Goal: Task Accomplishment & Management: Use online tool/utility

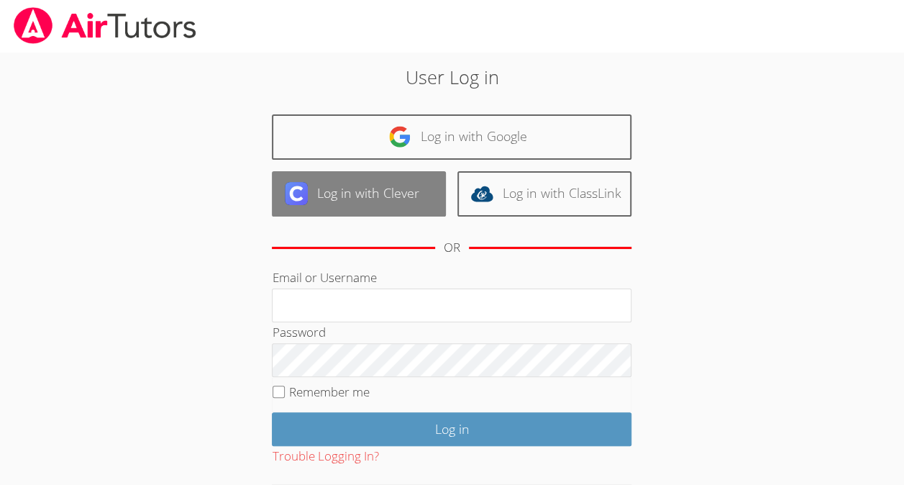
click at [347, 183] on link "Log in with Clever" at bounding box center [359, 193] width 174 height 45
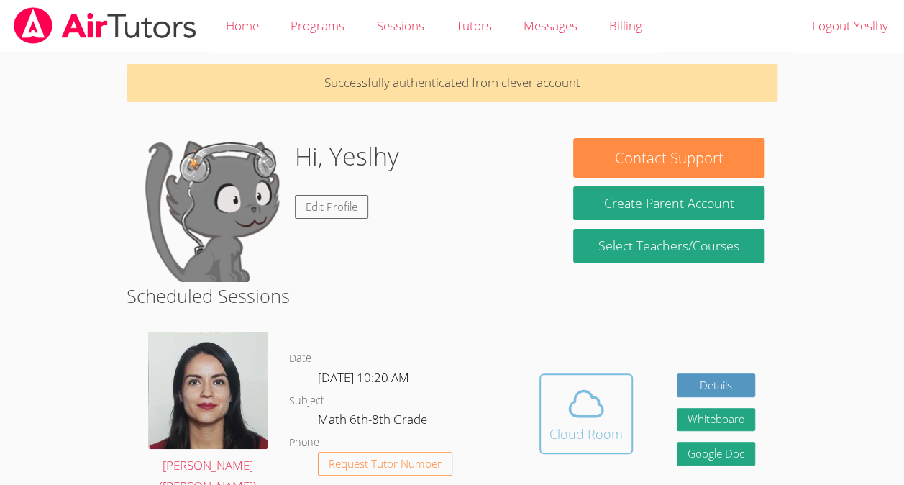
click at [591, 424] on div "Cloud Room" at bounding box center [586, 434] width 73 height 20
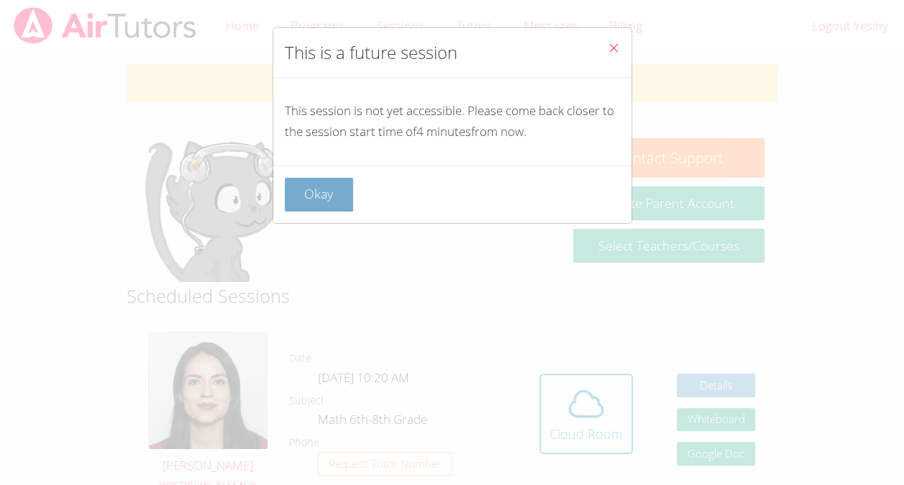
click at [325, 191] on button "Okay" at bounding box center [319, 195] width 69 height 34
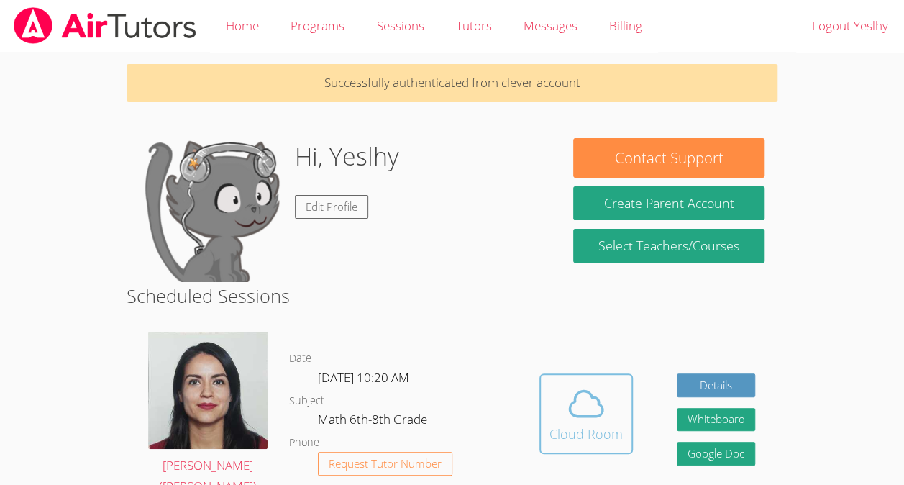
click at [586, 399] on icon at bounding box center [586, 403] width 40 height 40
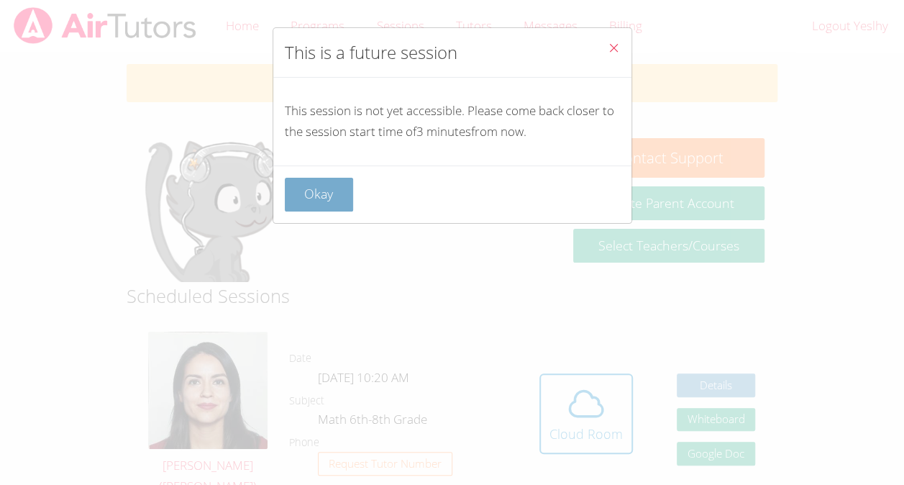
click at [302, 178] on button "Okay" at bounding box center [319, 195] width 69 height 34
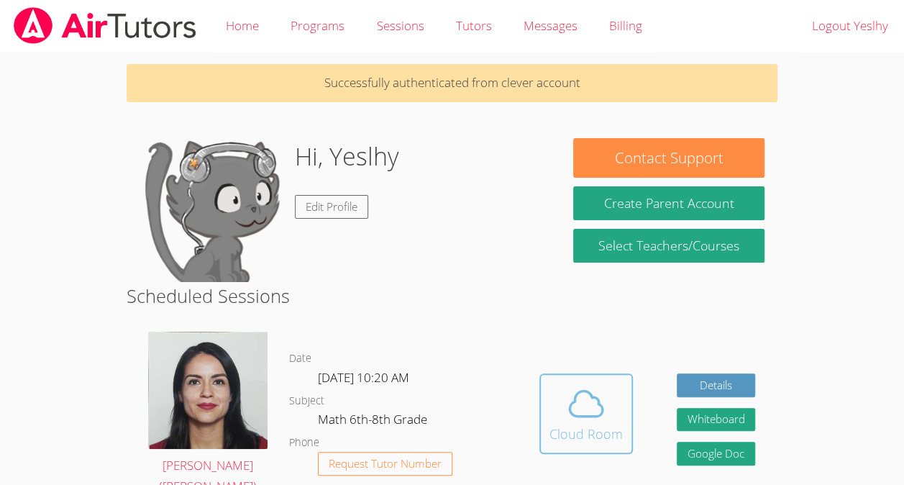
click at [620, 395] on span at bounding box center [586, 403] width 73 height 40
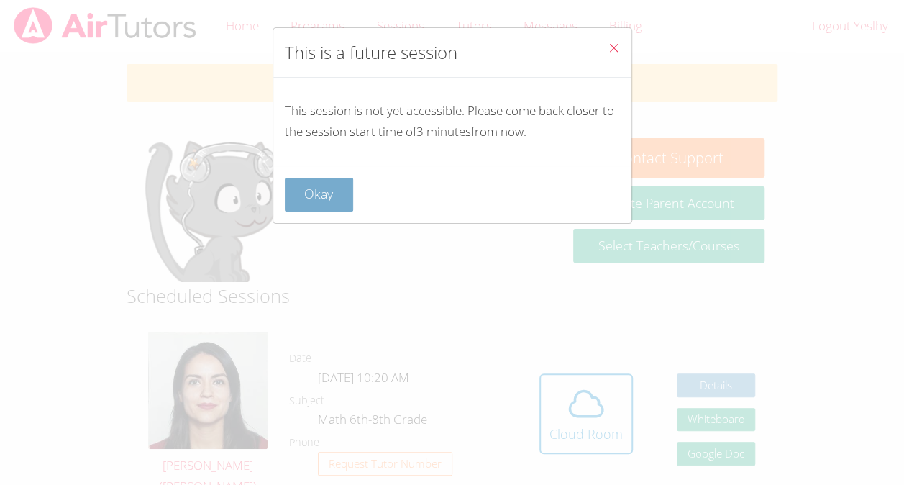
click at [345, 200] on button "Okay" at bounding box center [319, 195] width 69 height 34
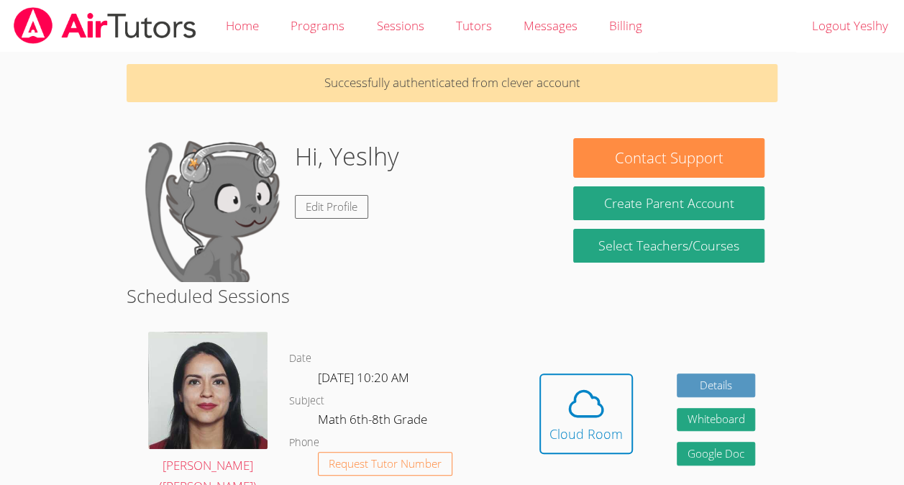
click at [355, 223] on div "Hi, Yeslhy Edit Profile" at bounding box center [347, 210] width 104 height 144
click at [351, 206] on link "Edit Profile" at bounding box center [331, 207] width 73 height 24
click at [590, 394] on icon at bounding box center [586, 403] width 40 height 40
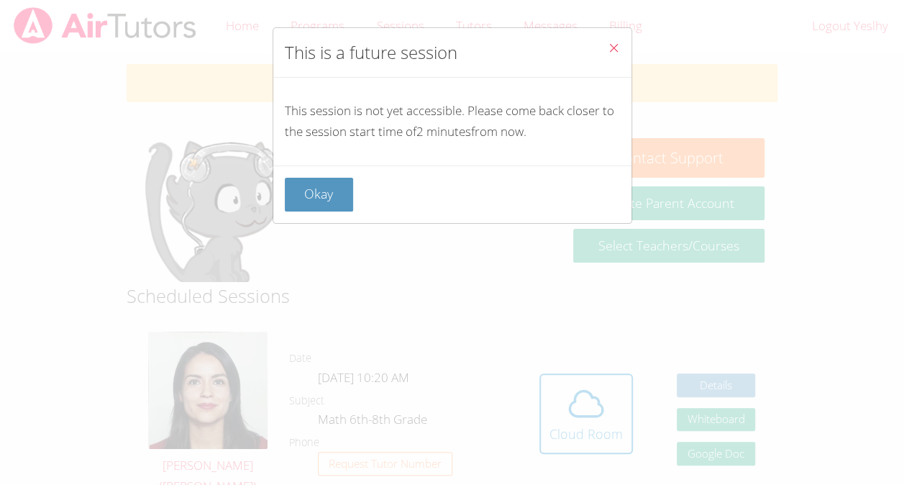
click at [608, 45] on icon "Close" at bounding box center [614, 48] width 12 height 12
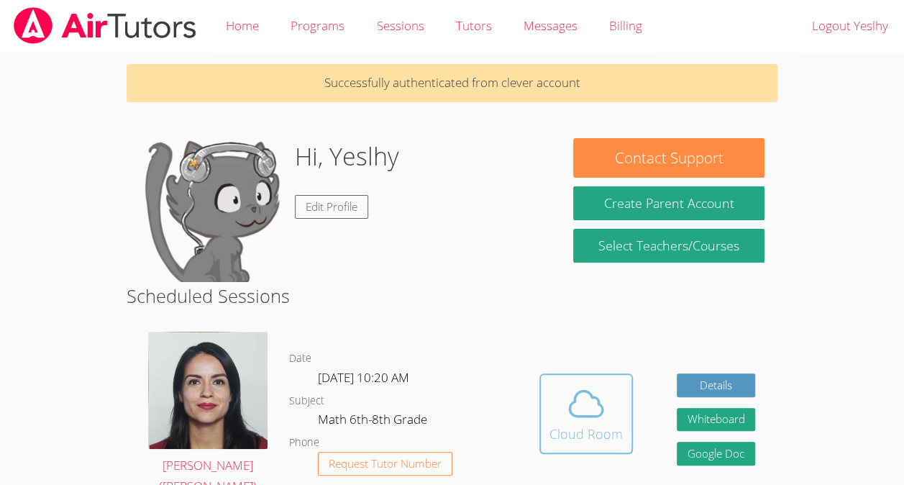
click at [571, 383] on icon at bounding box center [586, 403] width 40 height 40
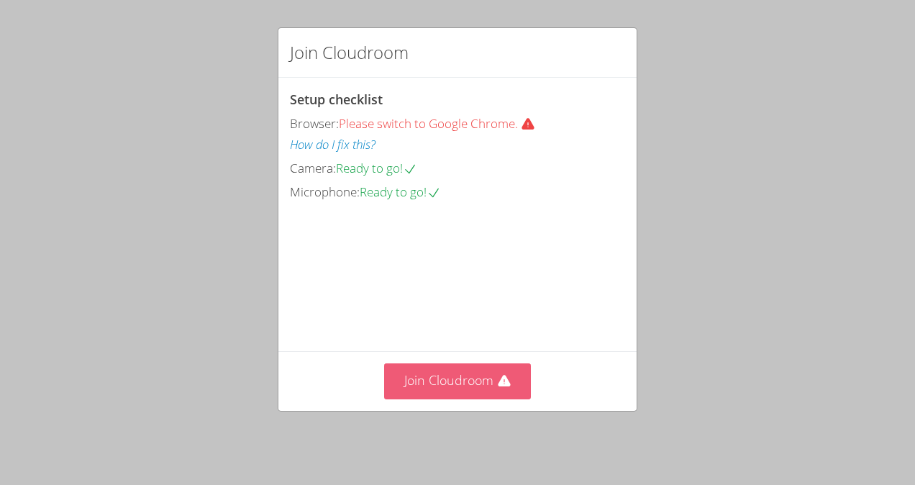
click at [501, 381] on icon at bounding box center [504, 381] width 14 height 14
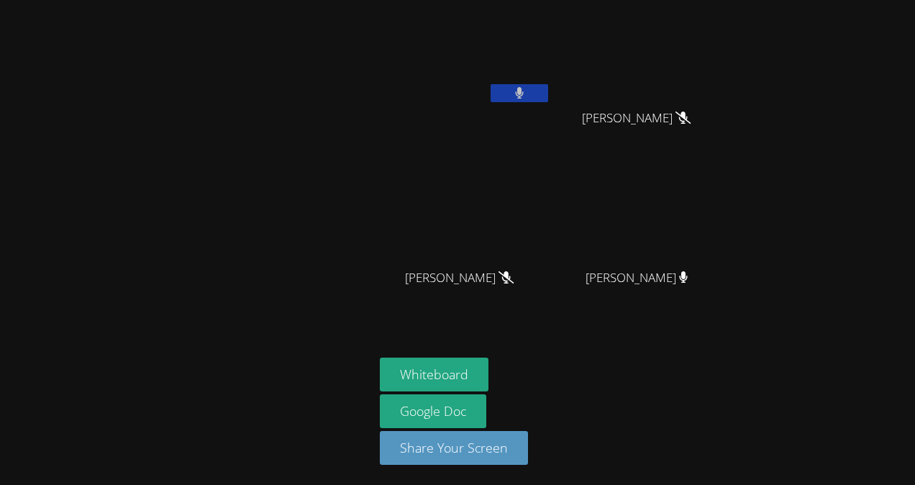
click at [527, 88] on button at bounding box center [520, 93] width 58 height 18
click at [529, 91] on button at bounding box center [520, 93] width 58 height 18
click at [528, 93] on button at bounding box center [520, 93] width 58 height 18
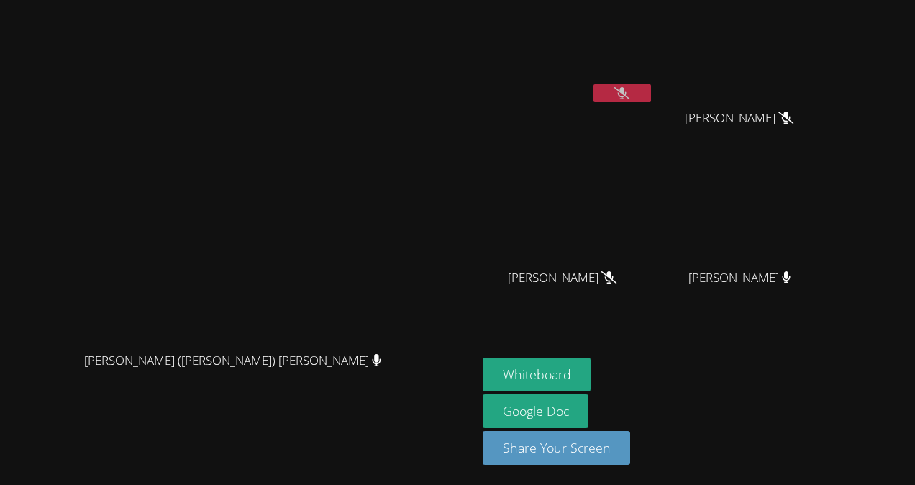
click at [593, 89] on button at bounding box center [622, 93] width 58 height 18
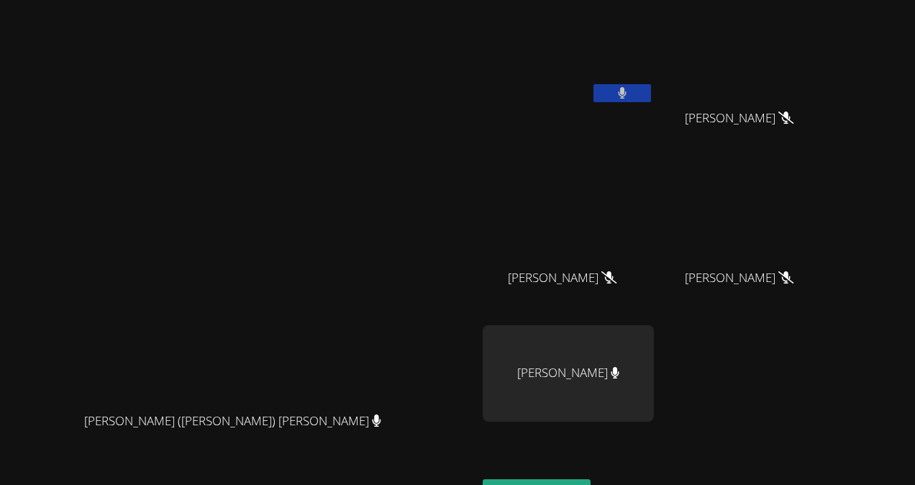
click at [593, 88] on button at bounding box center [622, 93] width 58 height 18
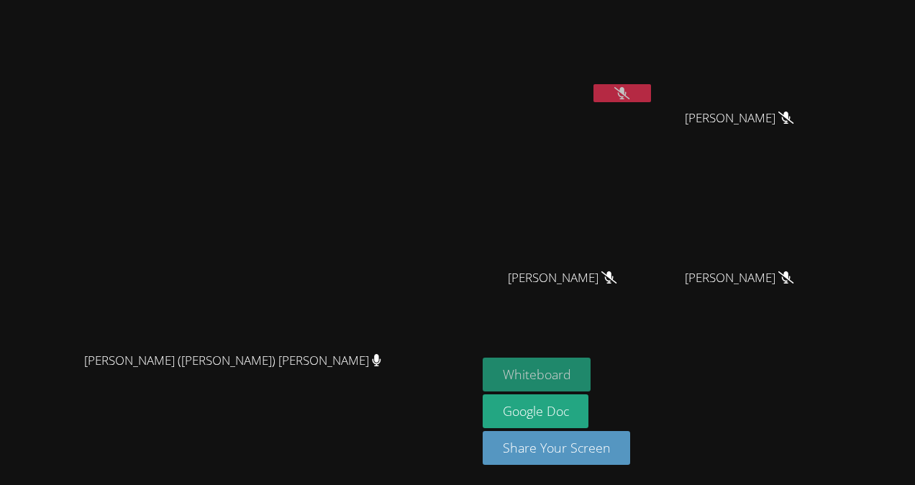
click at [591, 372] on button "Whiteboard" at bounding box center [537, 374] width 109 height 34
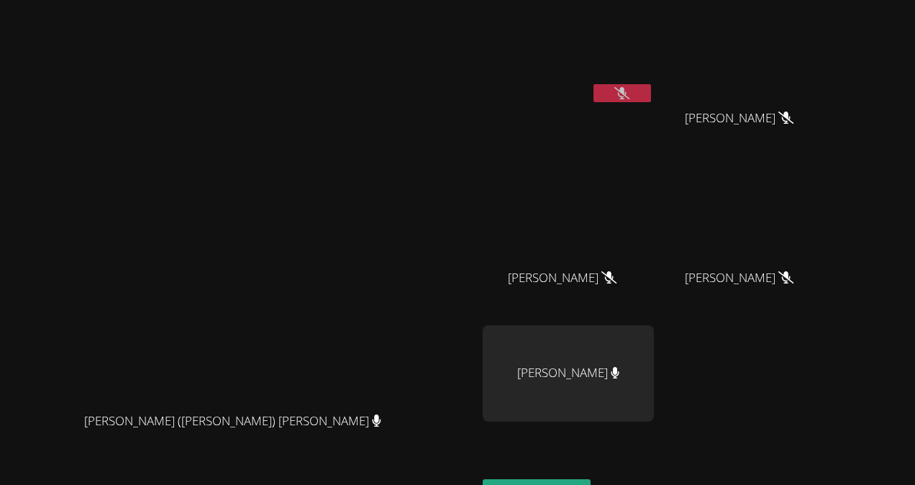
click at [654, 82] on video at bounding box center [568, 54] width 171 height 96
click at [651, 91] on button at bounding box center [622, 93] width 58 height 18
click at [651, 87] on button at bounding box center [622, 93] width 58 height 18
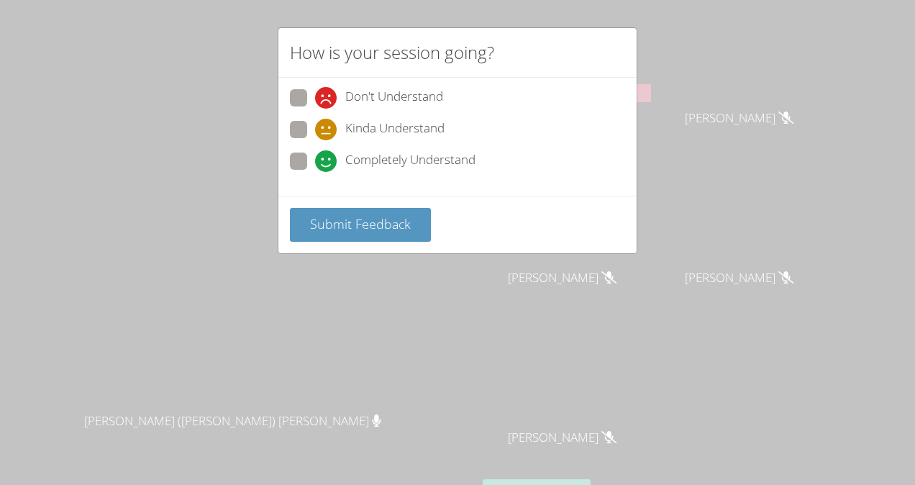
click at [391, 165] on span "Completely Understand" at bounding box center [410, 161] width 130 height 22
click at [327, 165] on input "Completely Understand" at bounding box center [321, 158] width 12 height 12
radio input "true"
click at [384, 232] on button "Submit Feedback" at bounding box center [360, 225] width 141 height 34
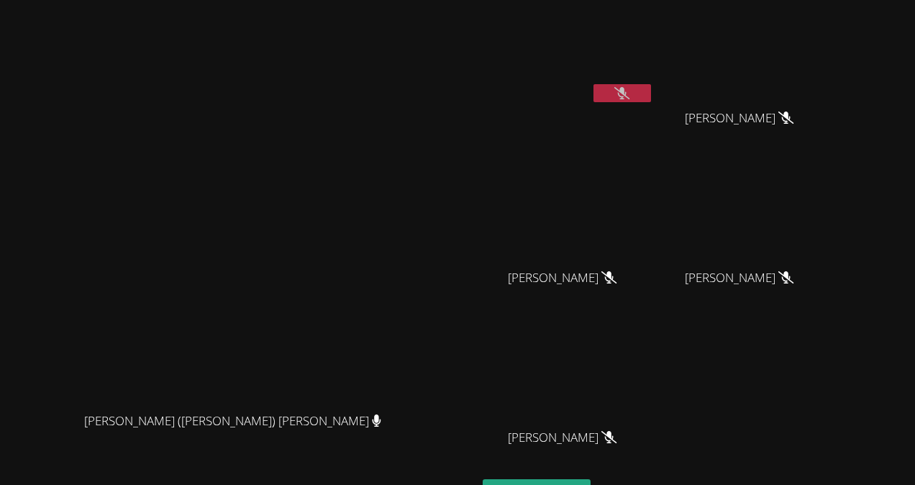
click at [614, 88] on icon at bounding box center [621, 93] width 15 height 12
click at [618, 91] on icon at bounding box center [622, 93] width 9 height 12
